Goal: Find specific page/section: Find specific page/section

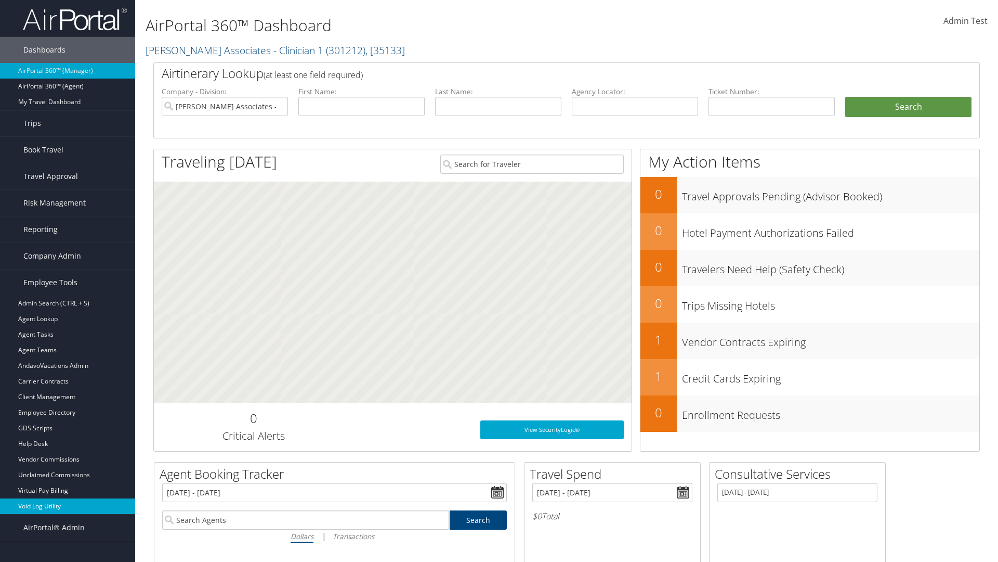
click at [68, 506] on link "Void Log Utility" at bounding box center [67, 506] width 135 height 16
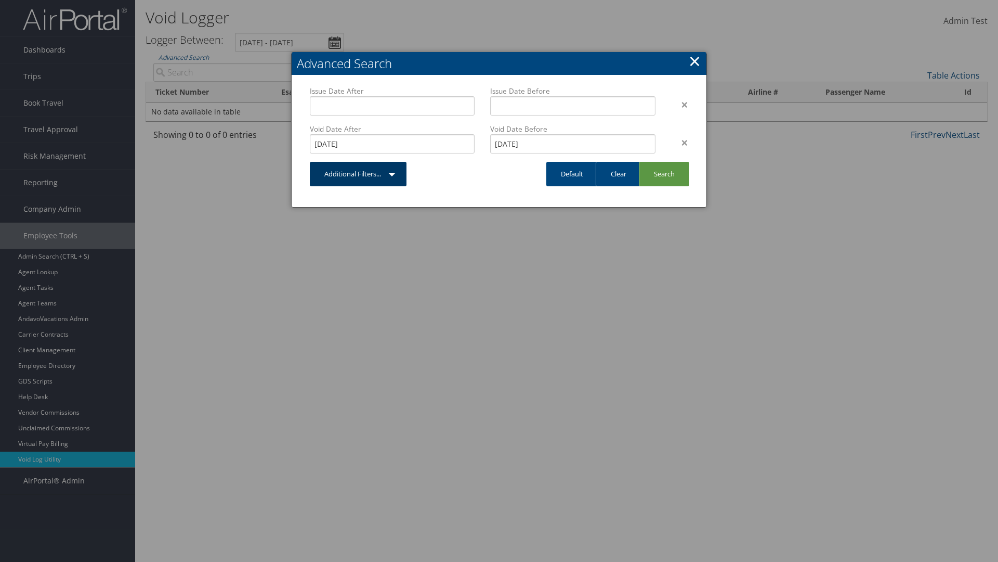
click at [358, 174] on link "Additional Filters..." at bounding box center [358, 174] width 97 height 24
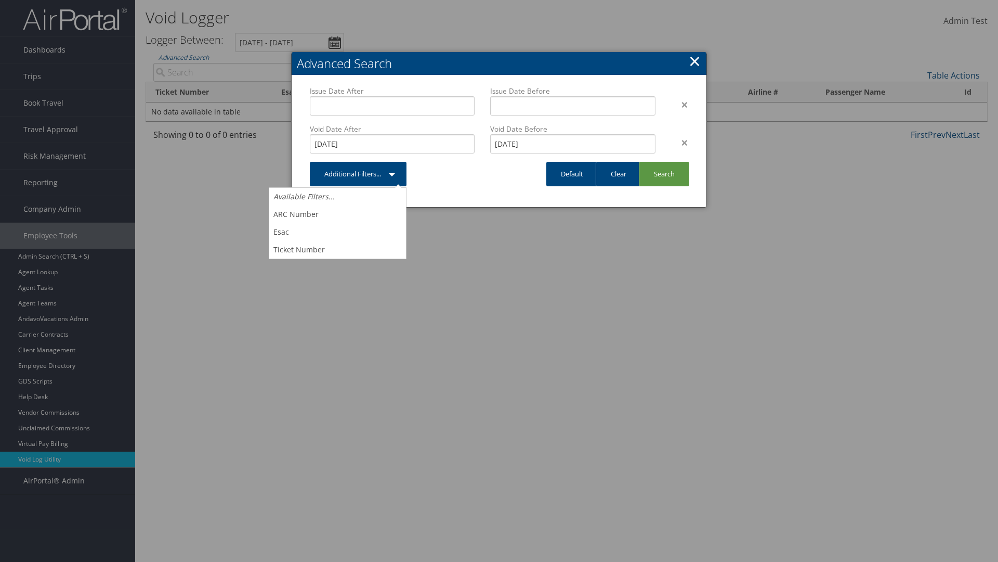
click at [695, 61] on link "×" at bounding box center [695, 60] width 12 height 21
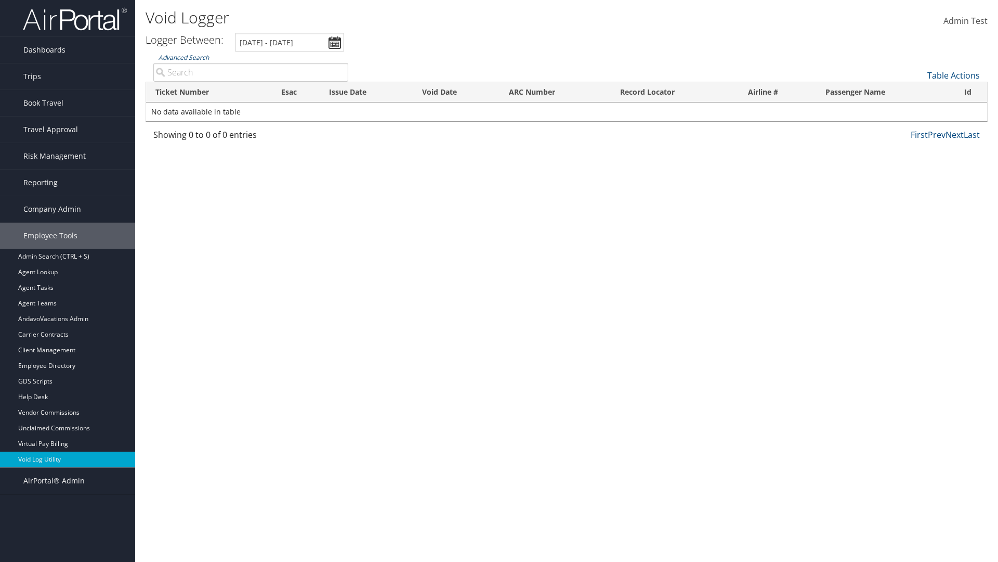
click at [184, 57] on link "Advanced Search" at bounding box center [184, 57] width 50 height 9
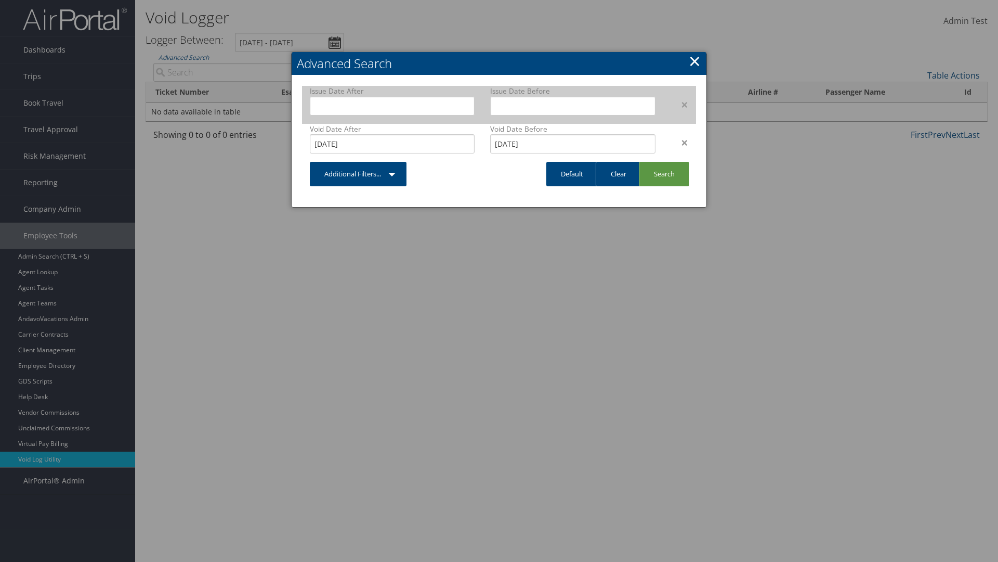
click at [680, 104] on div "×" at bounding box center [679, 104] width 33 height 12
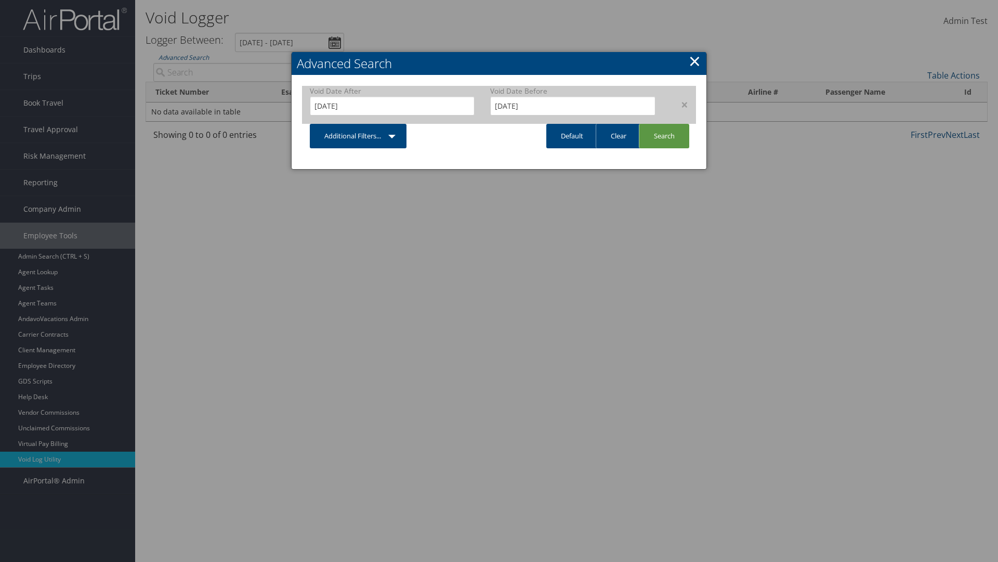
click at [680, 104] on div "×" at bounding box center [679, 104] width 33 height 12
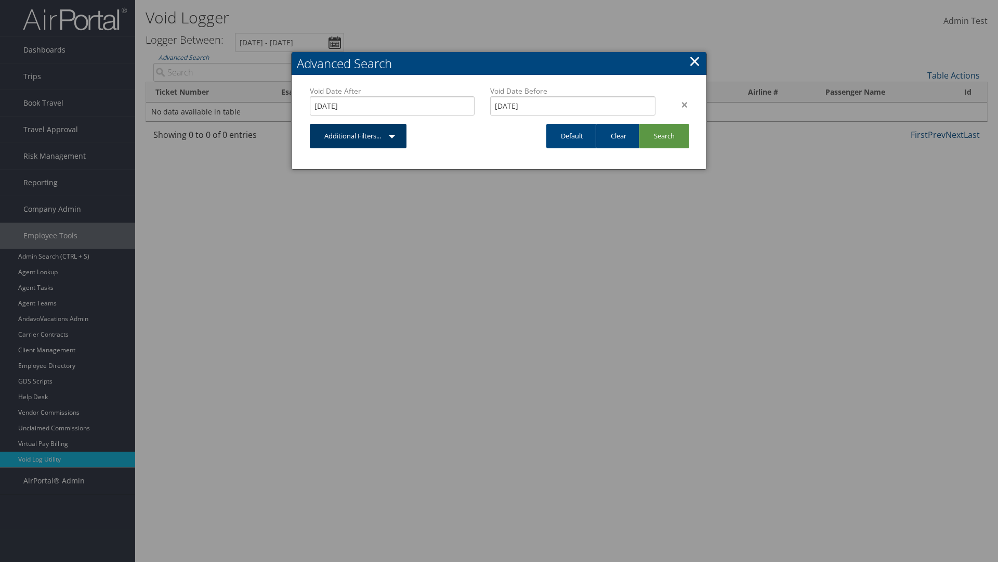
click at [358, 124] on link "Additional Filters..." at bounding box center [358, 136] width 97 height 24
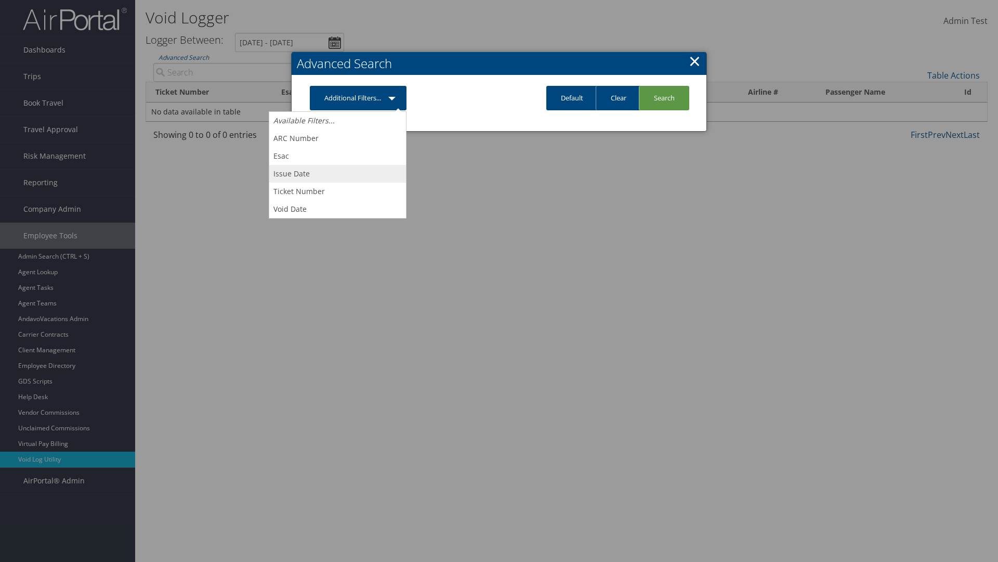
click at [337, 173] on link "Issue Date" at bounding box center [337, 174] width 137 height 18
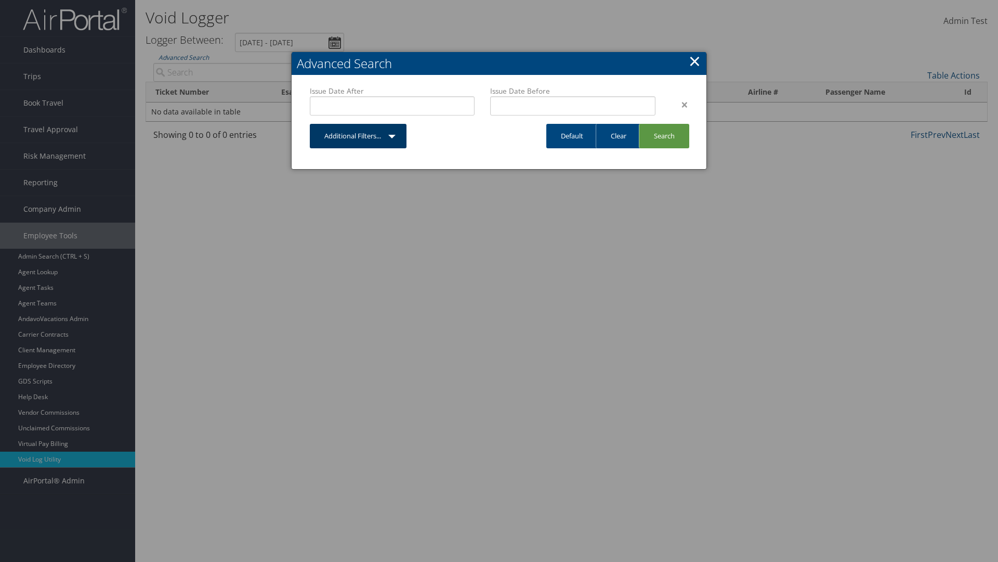
click at [358, 136] on link "Additional Filters..." at bounding box center [358, 136] width 97 height 24
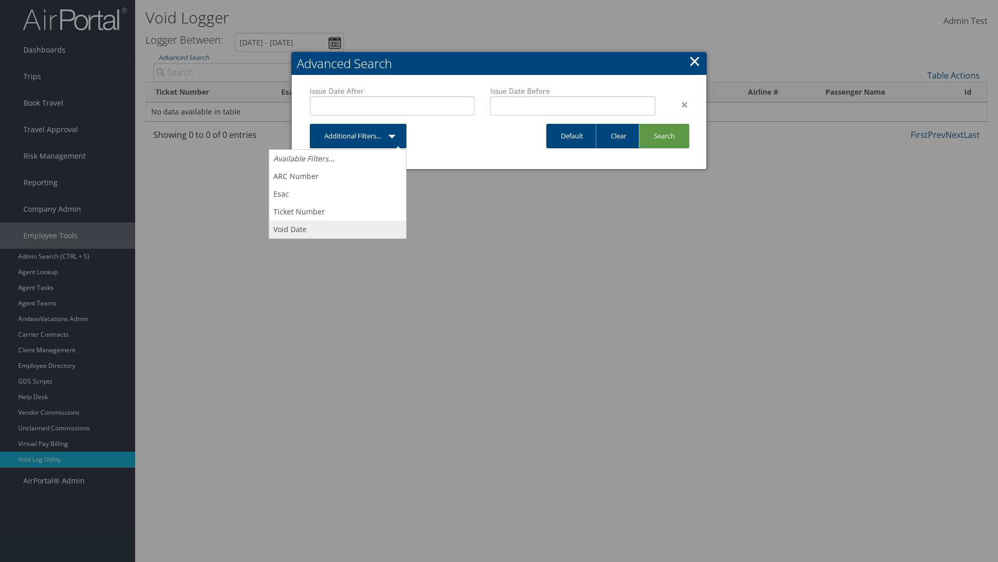
click at [337, 229] on link "Void Date" at bounding box center [337, 229] width 137 height 18
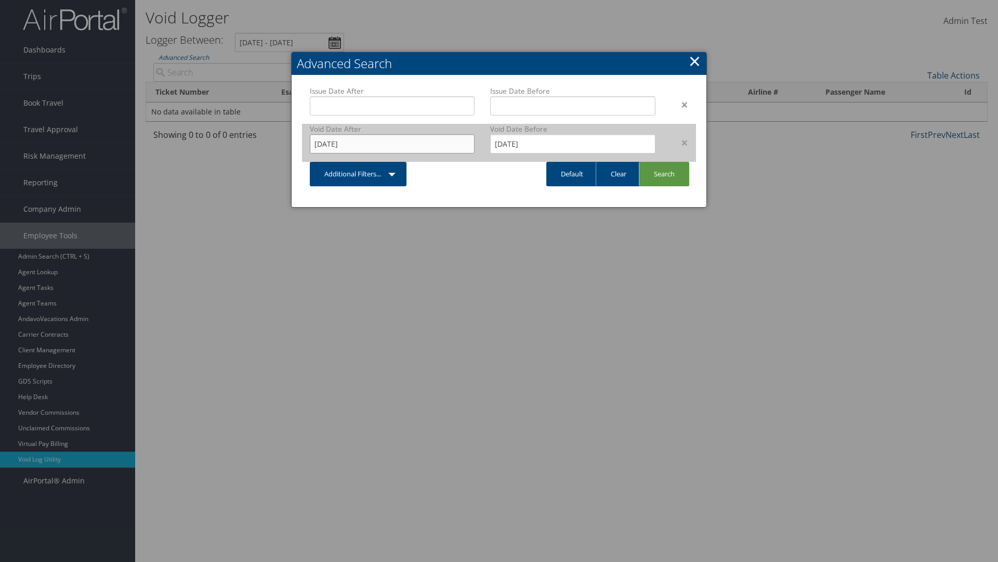
click at [392, 144] on input "9/1/2025" at bounding box center [392, 143] width 165 height 19
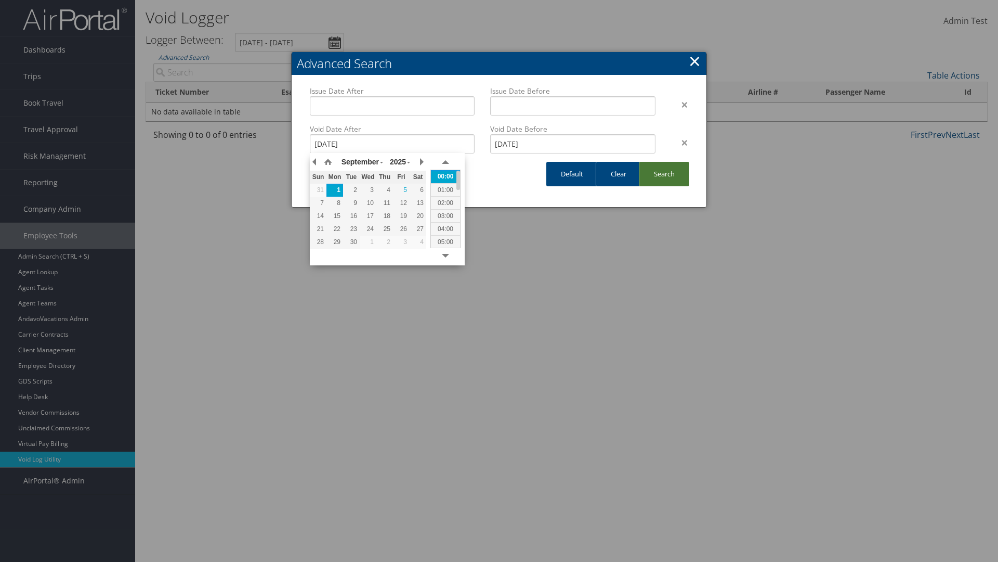
click at [664, 174] on link "Search" at bounding box center [664, 174] width 50 height 24
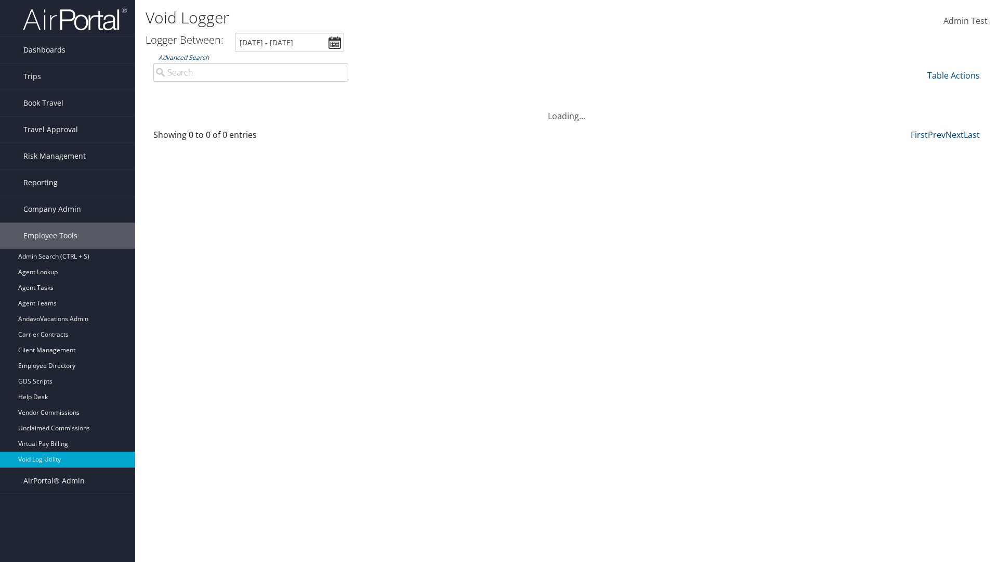
click at [184, 57] on link "Advanced Search" at bounding box center [184, 57] width 50 height 9
